Goal: Find specific page/section: Find specific page/section

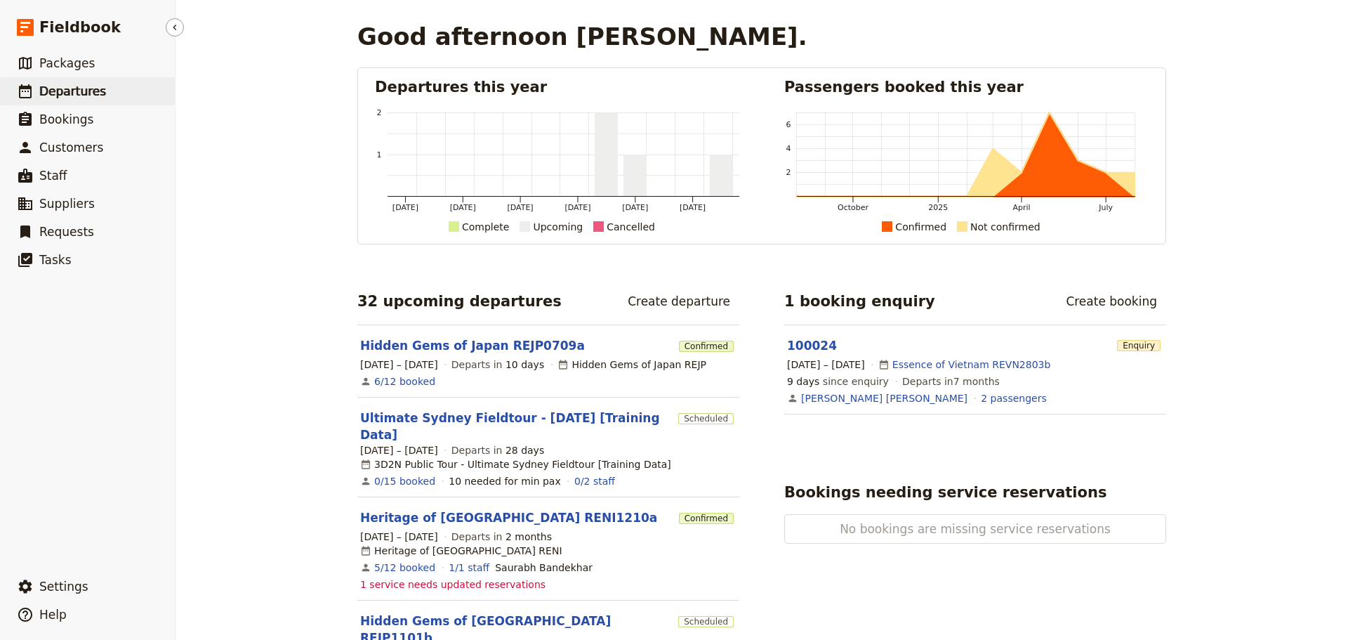
click at [94, 95] on span "Departures" at bounding box center [72, 91] width 67 height 14
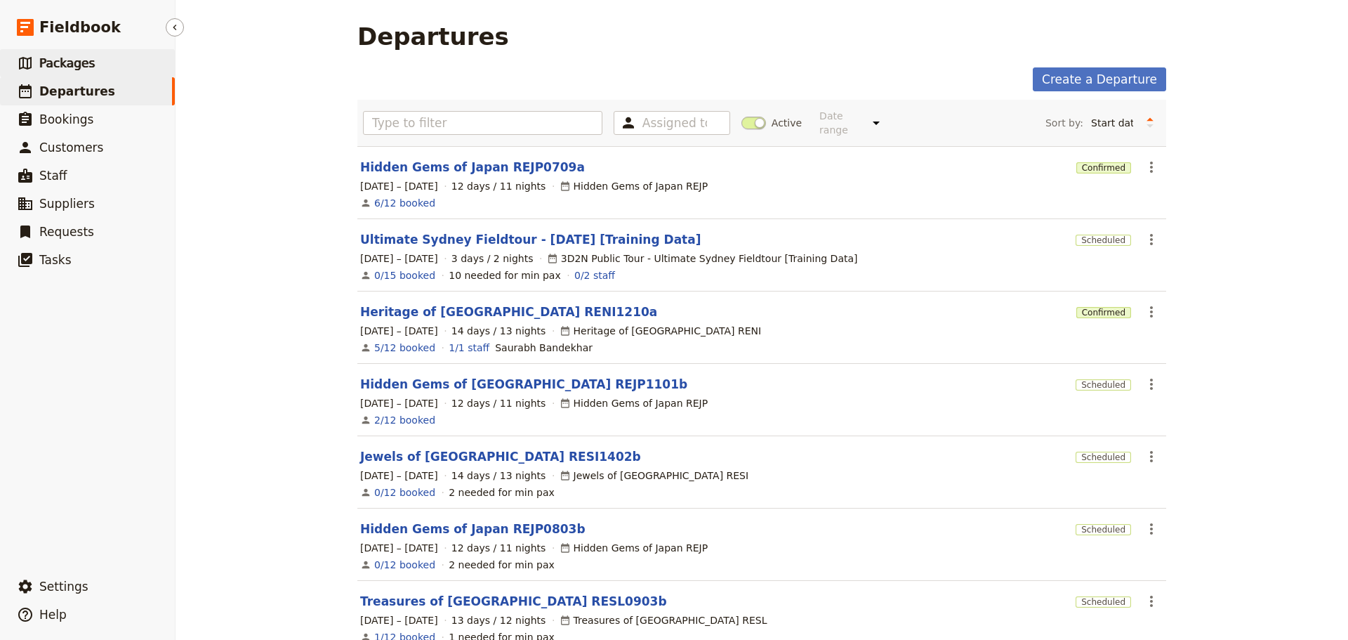
click at [124, 74] on link "​ Packages" at bounding box center [87, 63] width 175 height 28
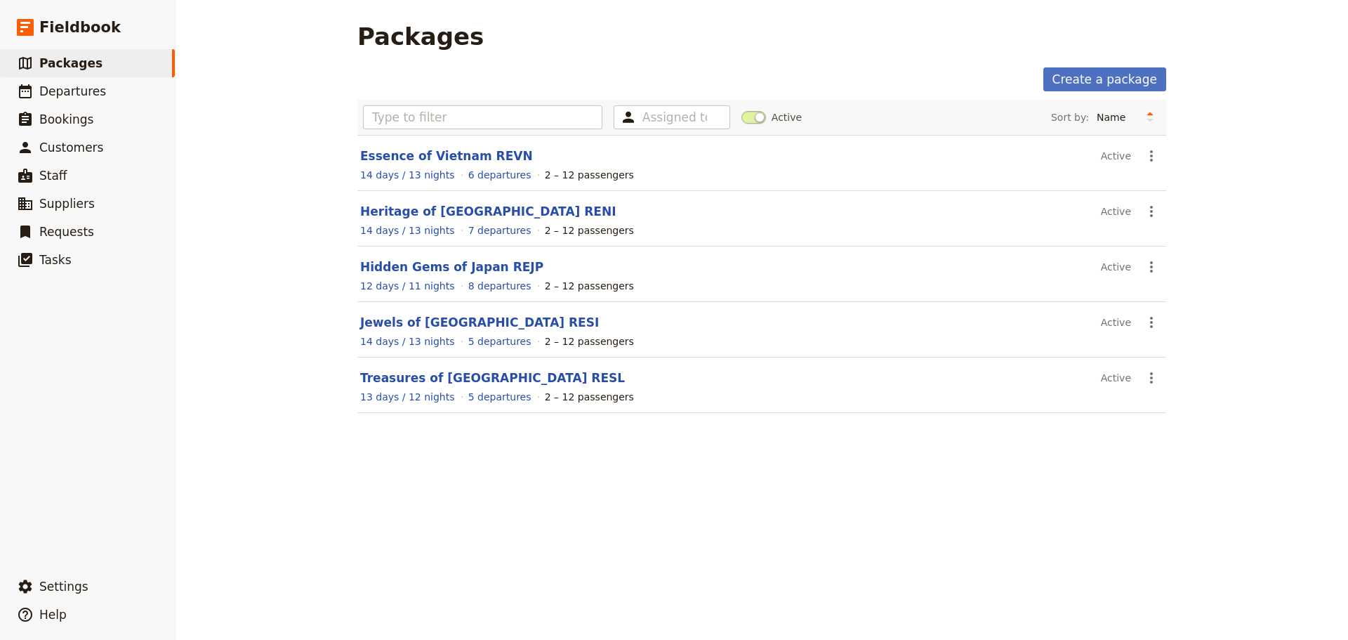
click at [895, 520] on div "Packages Create a package Assigned to Active Sort by: Name Number of departures…" at bounding box center [762, 320] width 1173 height 640
click at [891, 518] on div "Packages Create a package Assigned to Active Sort by: Name Number of departures…" at bounding box center [762, 320] width 1173 height 640
click at [530, 471] on div "Packages Create a package Assigned to Active Sort by: Name Number of departures…" at bounding box center [762, 320] width 1173 height 640
